Goal: Information Seeking & Learning: Learn about a topic

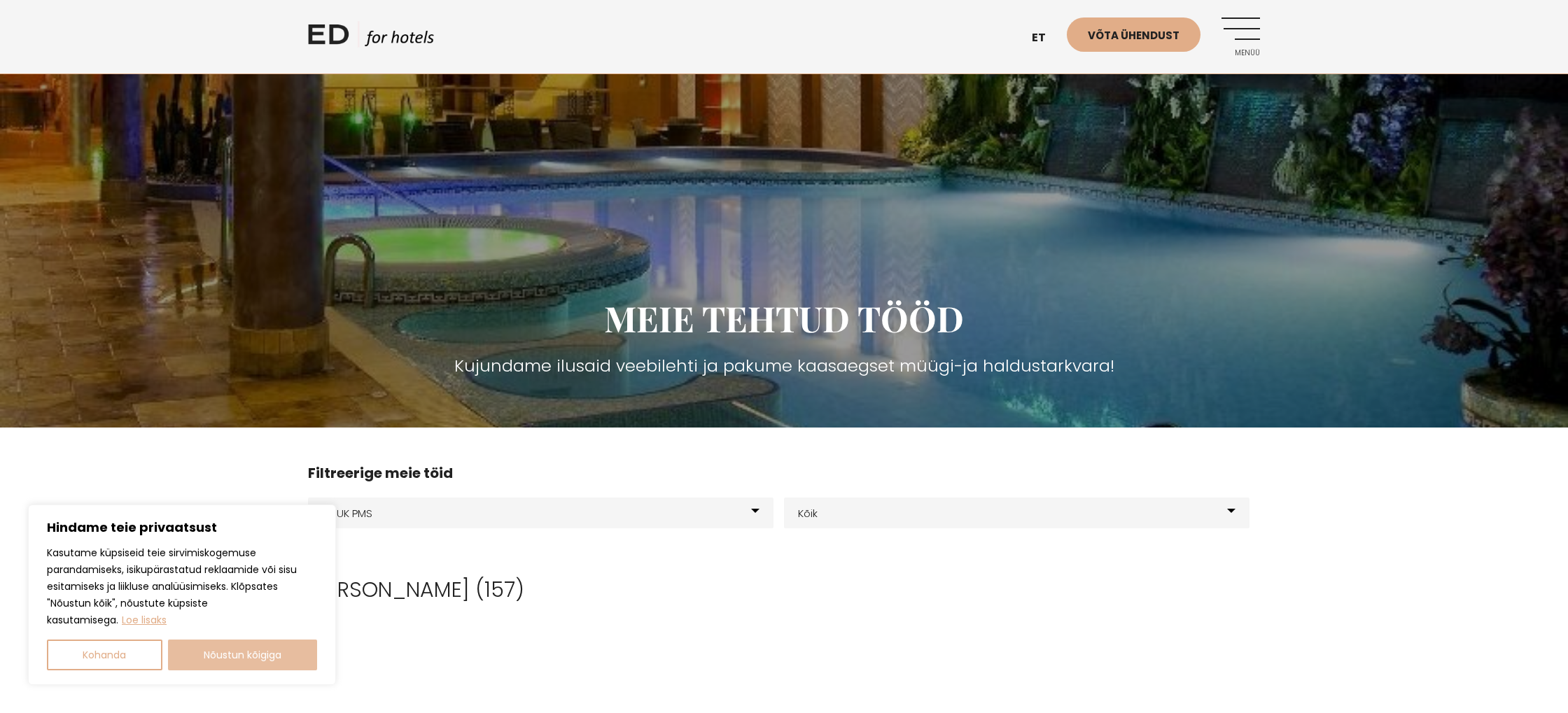
click at [212, 665] on button "Nõustun kõigiga" at bounding box center [243, 654] width 150 height 30
checkbox input "true"
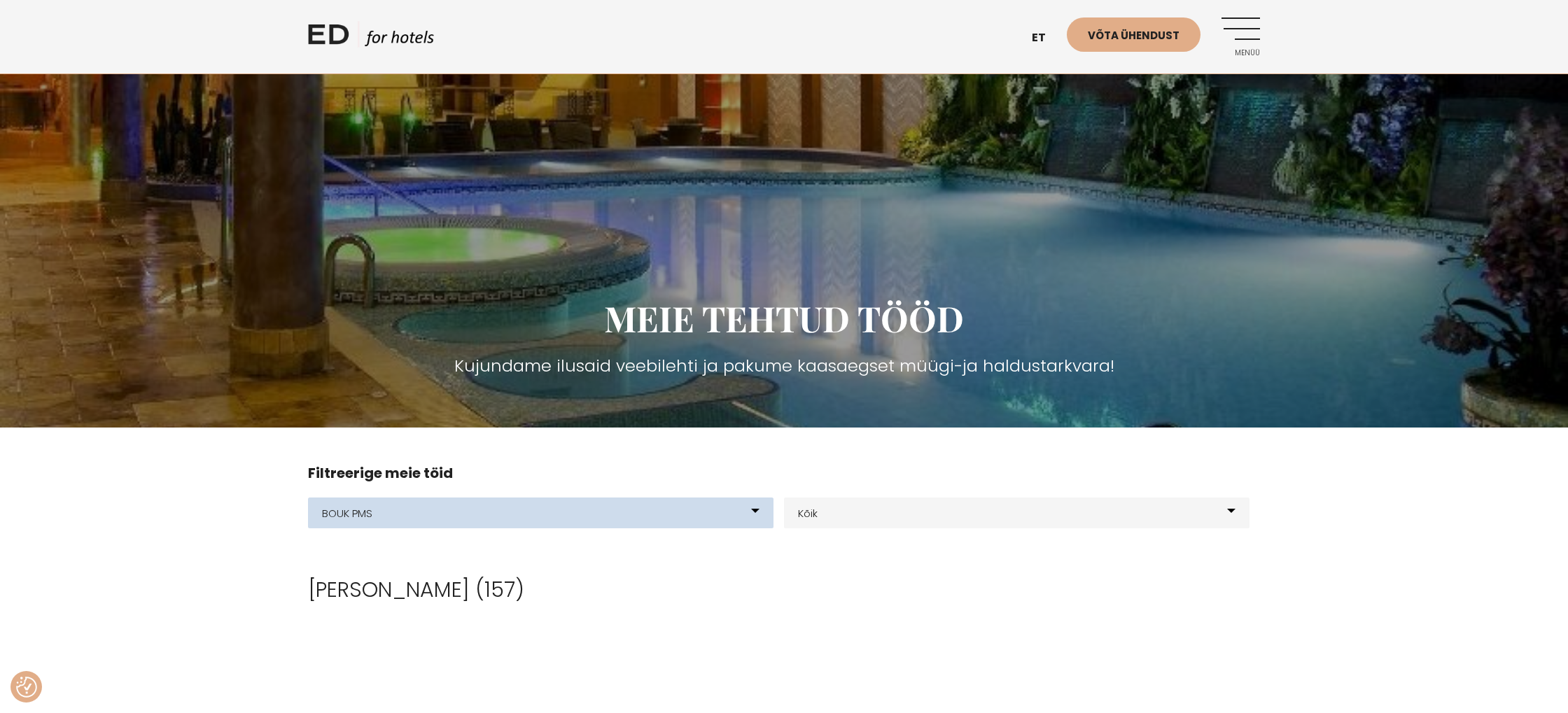
click at [434, 514] on select "Kõik meie tooted BOUK BOOKING BOUK PMS Kodulehed Näidis kodulehe kujunduspõhjad…" at bounding box center [541, 512] width 466 height 30
select select "200"
click at [308, 498] on select "Kõik meie tooted BOUK BOOKING BOUK PMS Kodulehed Näidis kodulehe kujunduspõhjad…" at bounding box center [541, 512] width 466 height 30
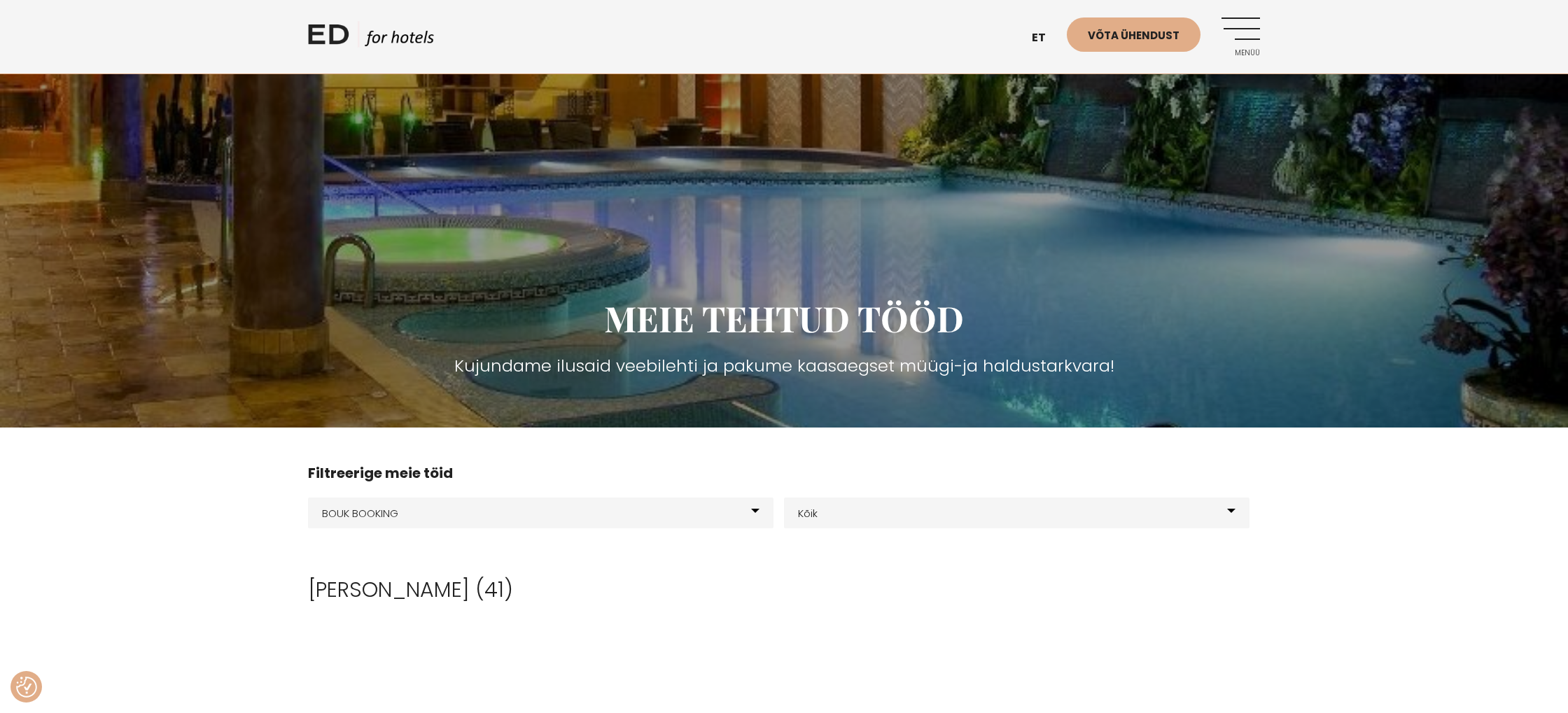
click at [263, 0] on html "Hindame teie privaatsust Kasutame küpsiseid teie sirvimiskogemuse parandamiseks…" at bounding box center [784, 356] width 1568 height 713
